Goal: Check status: Check status

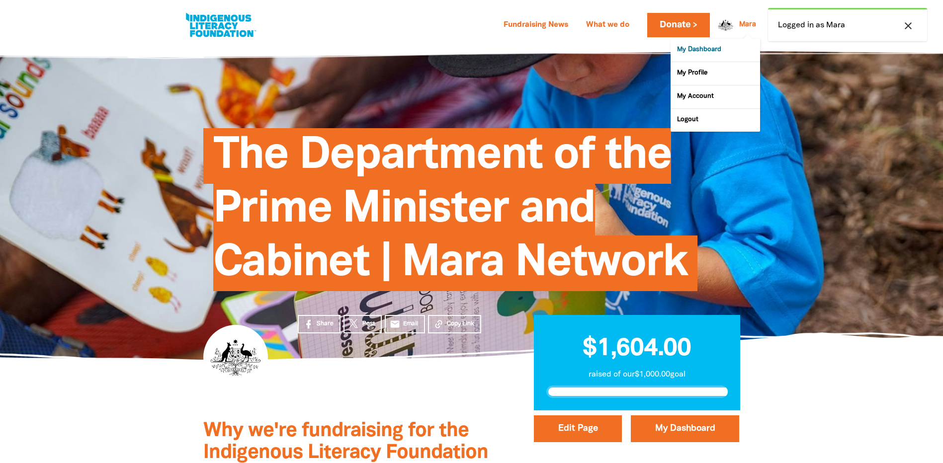
click at [715, 50] on link "My Dashboard" at bounding box center [715, 50] width 89 height 23
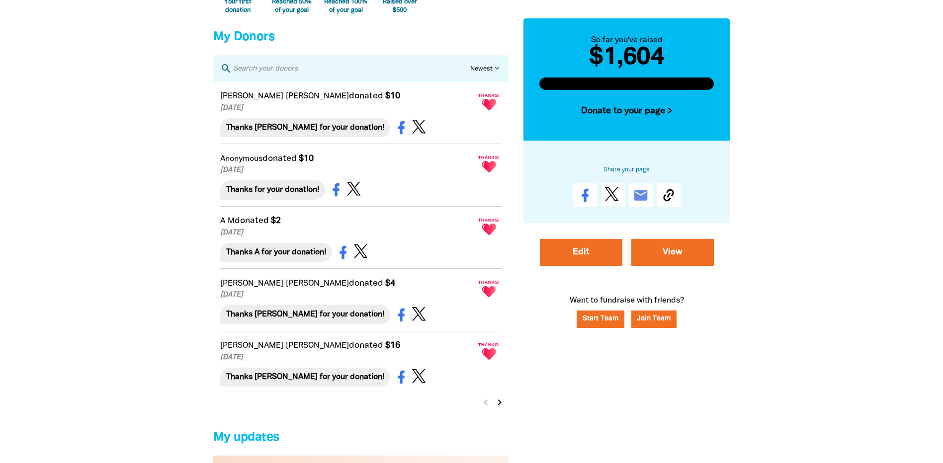
scroll to position [715, 0]
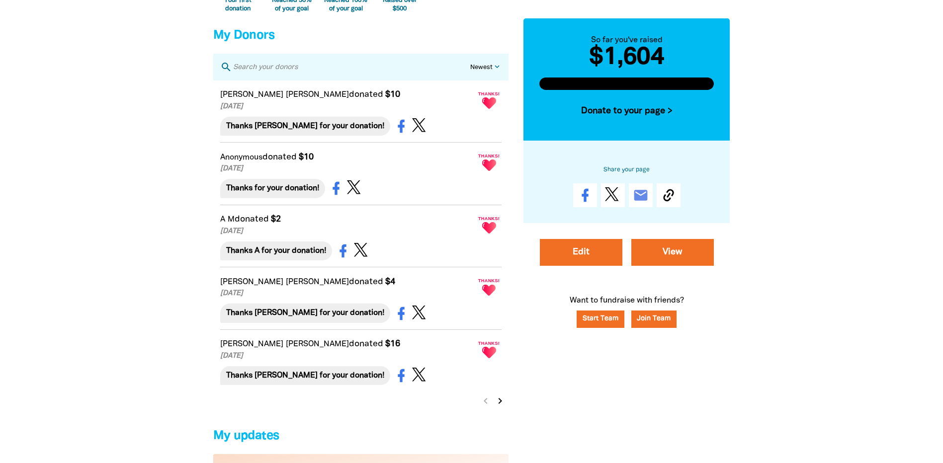
click at [503, 407] on icon "chevron_right" at bounding box center [500, 401] width 12 height 12
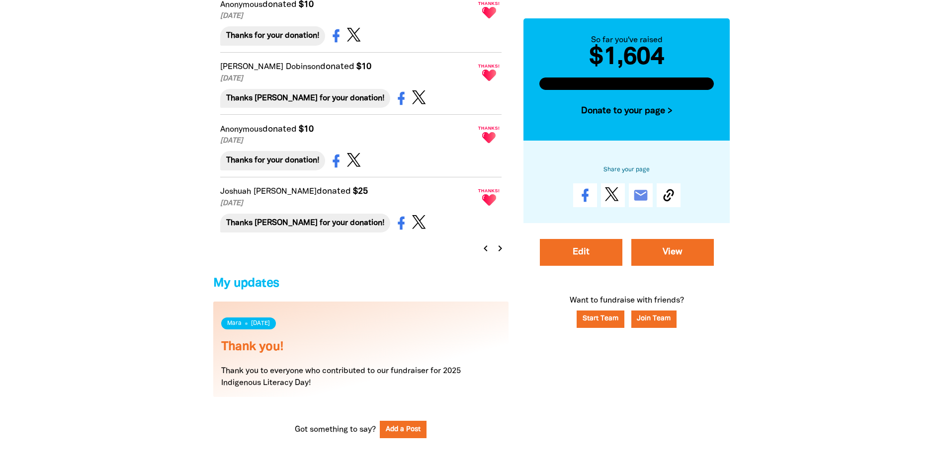
scroll to position [866, 0]
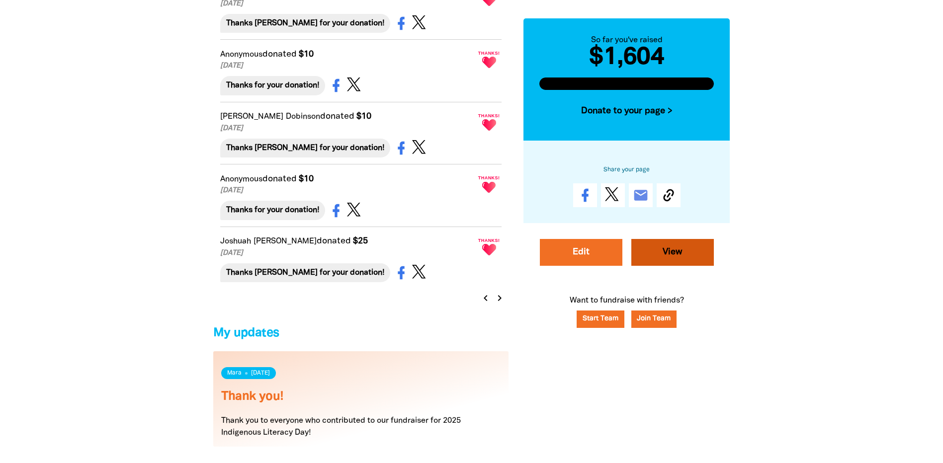
drag, startPoint x: 155, startPoint y: 40, endPoint x: 682, endPoint y: 248, distance: 566.8
click at [682, 248] on link "View" at bounding box center [672, 252] width 83 height 27
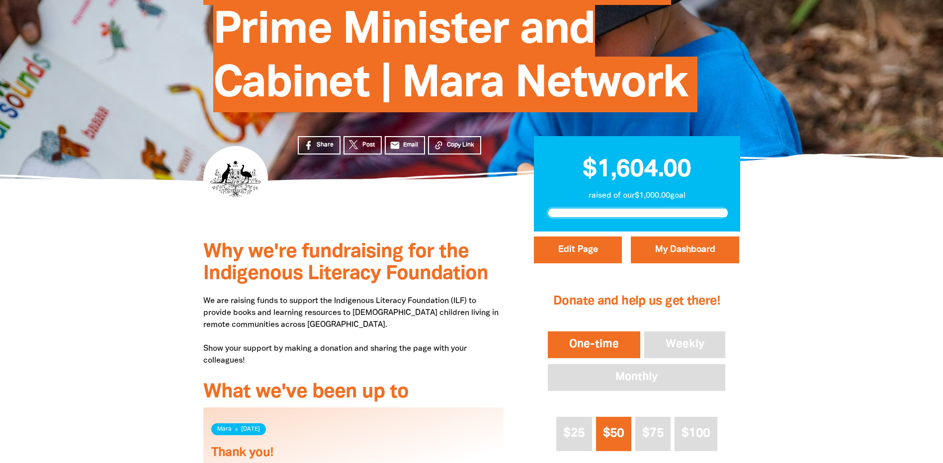
scroll to position [191, 0]
